Goal: Information Seeking & Learning: Learn about a topic

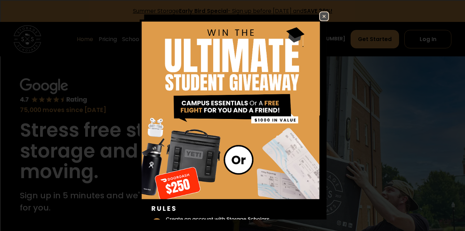
click at [322, 17] on img at bounding box center [324, 16] width 8 height 8
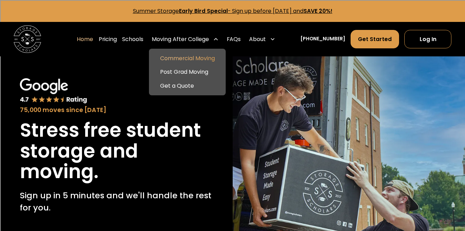
click at [203, 57] on link "Commercial Moving" at bounding box center [187, 59] width 71 height 14
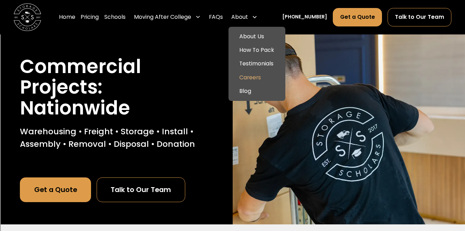
click at [268, 76] on link "Careers" at bounding box center [256, 78] width 51 height 14
